Goal: Task Accomplishment & Management: Manage account settings

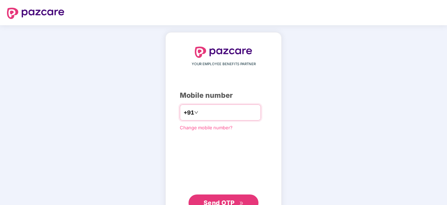
type input "**********"
click at [226, 196] on button "Send OTP" at bounding box center [224, 202] width 70 height 17
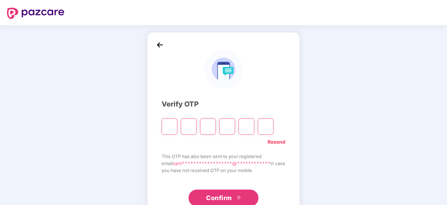
type input "*"
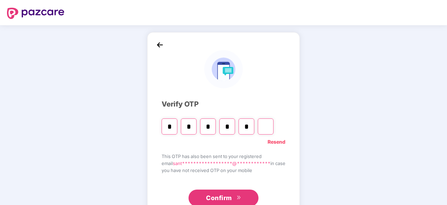
type input "*"
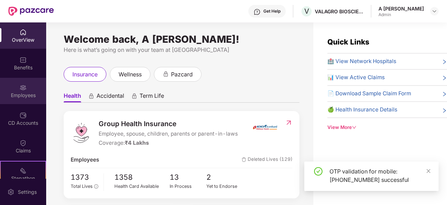
drag, startPoint x: 30, startPoint y: 104, endPoint x: 26, endPoint y: 98, distance: 7.3
click at [26, 98] on div "Employees" at bounding box center [23, 95] width 46 height 7
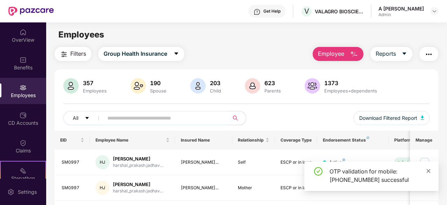
click at [371, 173] on icon "close" at bounding box center [428, 170] width 5 height 5
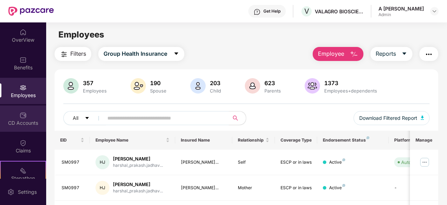
click at [25, 122] on div "CD Accounts" at bounding box center [23, 122] width 46 height 7
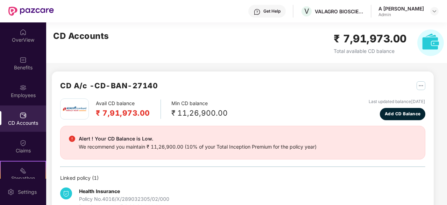
click at [371, 82] on main "CD Accounts ₹ 7,91,973.00 Total available CD balance CD A/c - CD-BAN-27140 Avai…" at bounding box center [246, 113] width 401 height 182
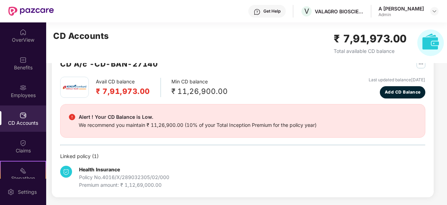
scroll to position [8, 0]
